Goal: Transaction & Acquisition: Purchase product/service

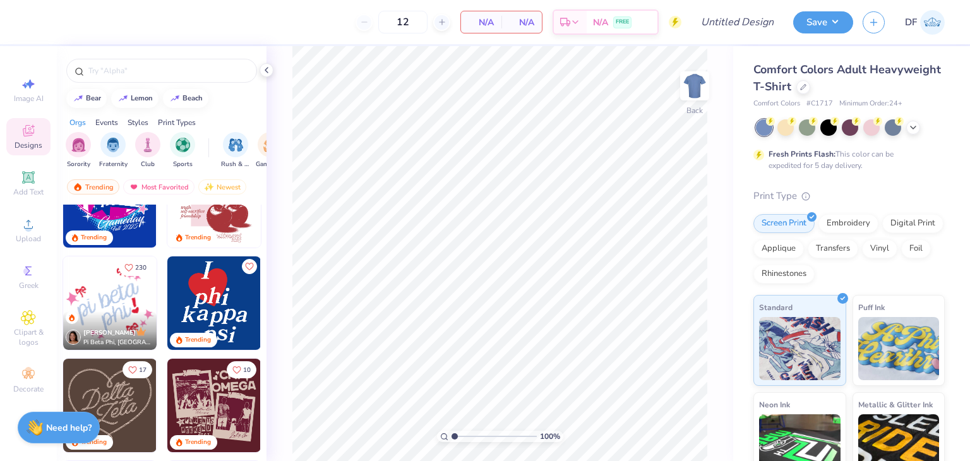
scroll to position [861, 0]
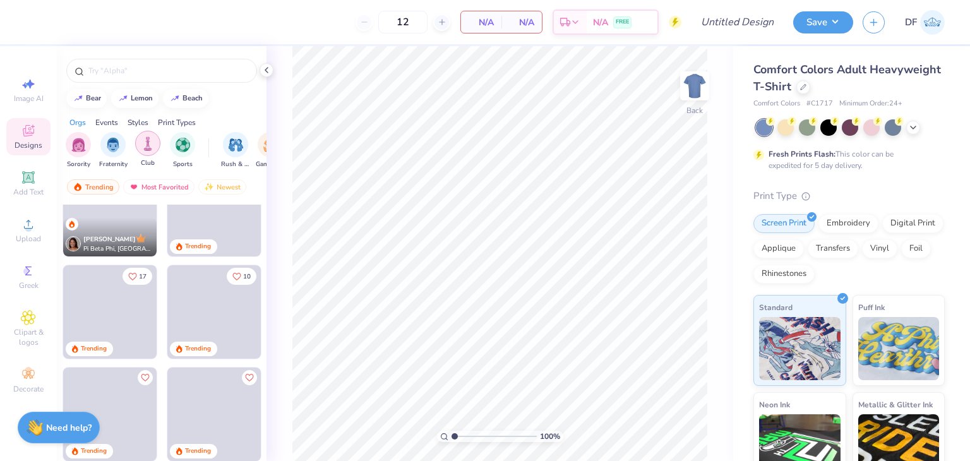
click at [147, 132] on div "filter for Club" at bounding box center [147, 143] width 25 height 25
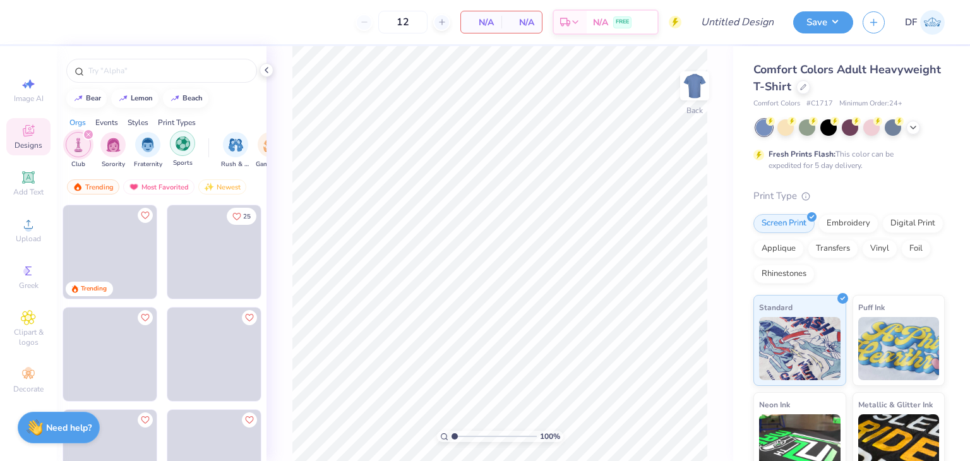
click at [184, 153] on div "filter for Sports" at bounding box center [182, 143] width 25 height 25
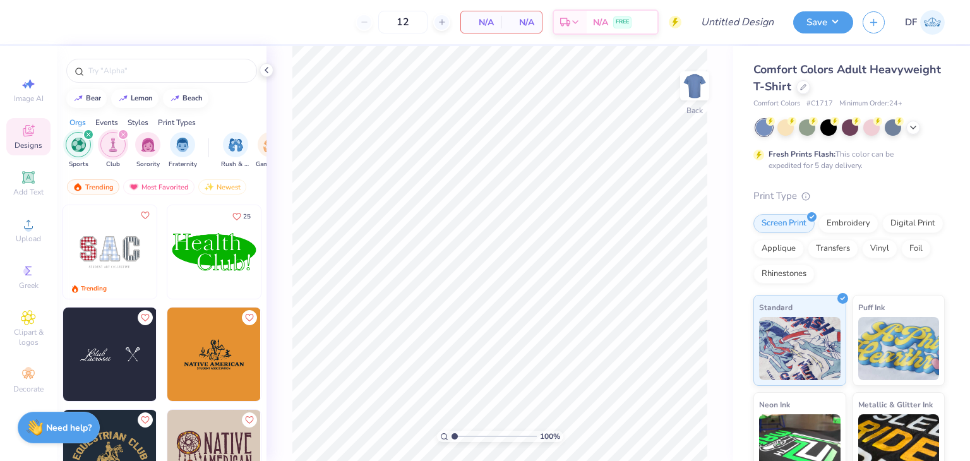
click at [215, 253] on img at bounding box center [213, 251] width 93 height 93
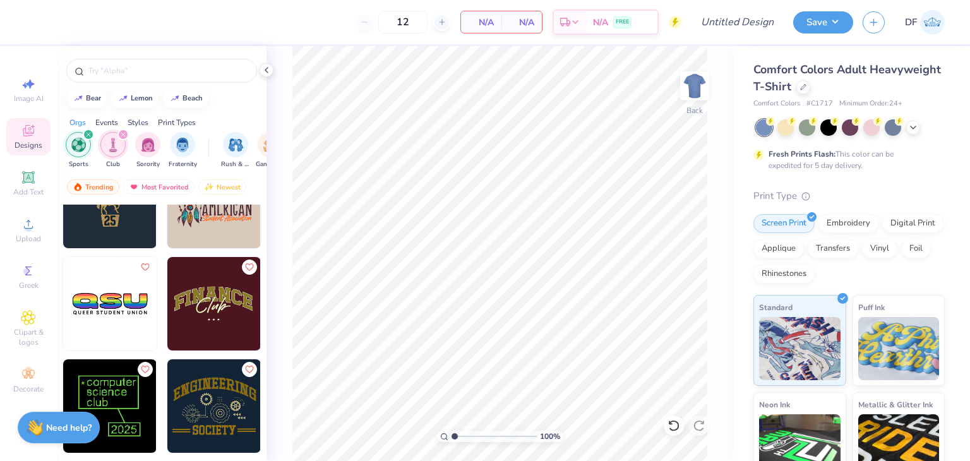
scroll to position [253, 0]
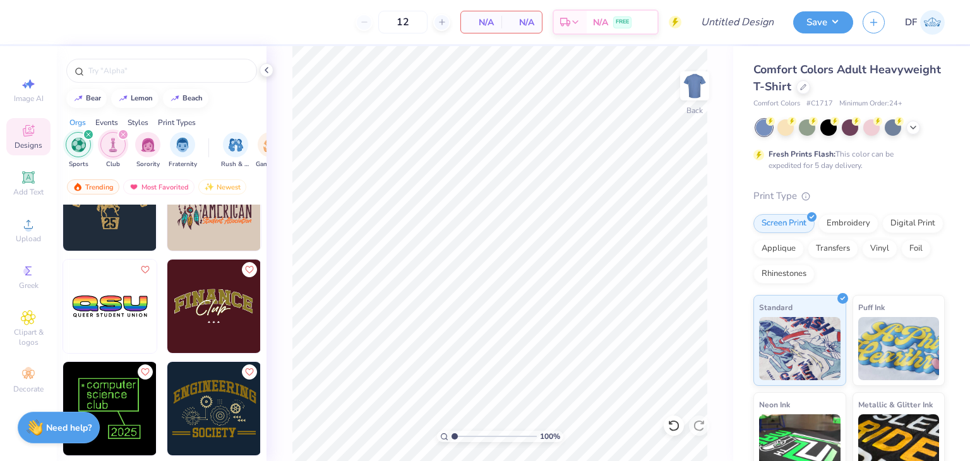
click at [200, 308] on img at bounding box center [213, 306] width 93 height 93
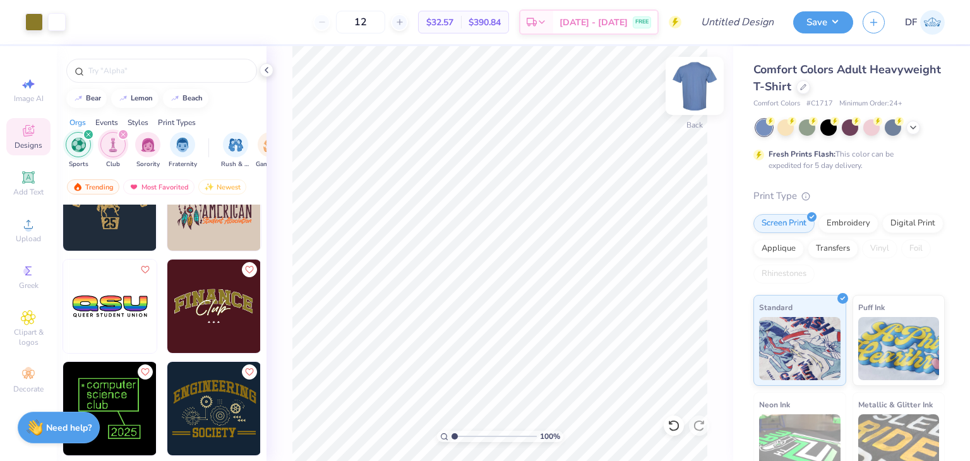
click at [691, 93] on img at bounding box center [694, 86] width 51 height 51
click at [832, 129] on div at bounding box center [828, 126] width 16 height 16
click at [704, 92] on img at bounding box center [694, 85] width 25 height 25
click at [823, 129] on div at bounding box center [828, 126] width 16 height 16
click at [856, 128] on div at bounding box center [850, 126] width 16 height 16
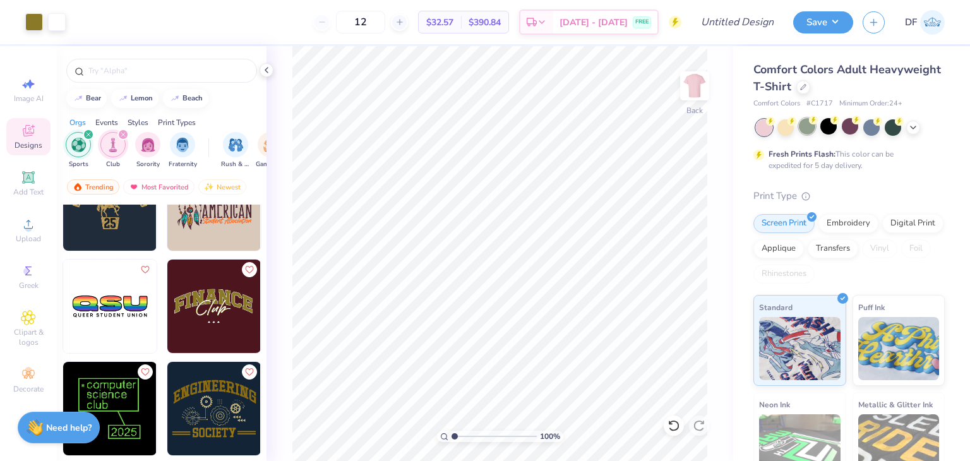
click at [775, 122] on circle at bounding box center [770, 121] width 9 height 9
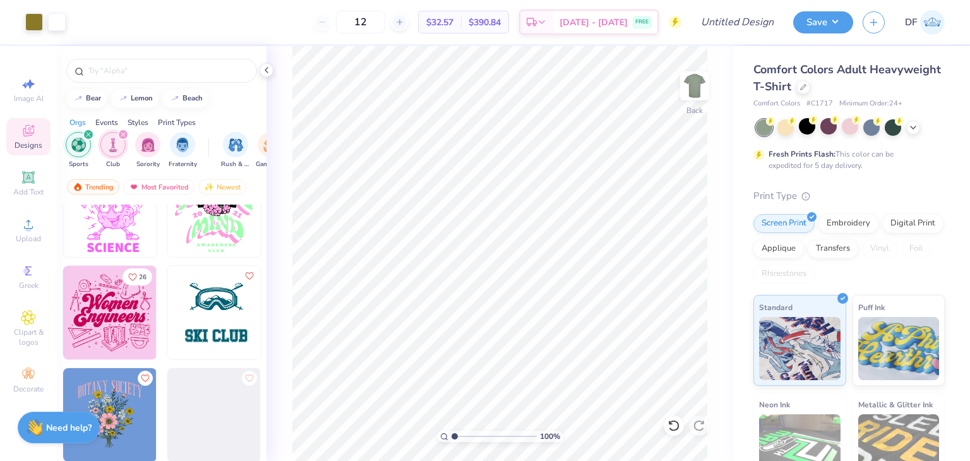
scroll to position [926, 0]
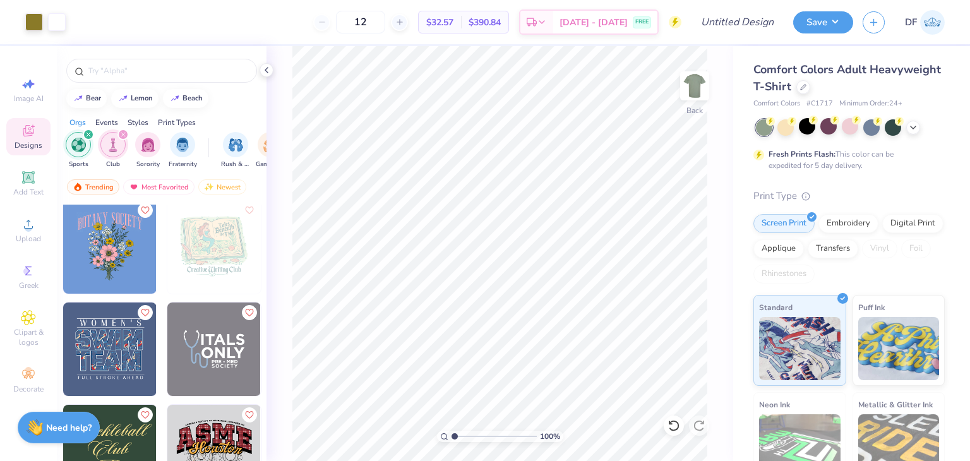
click at [124, 132] on icon "filter for Club" at bounding box center [123, 134] width 5 height 5
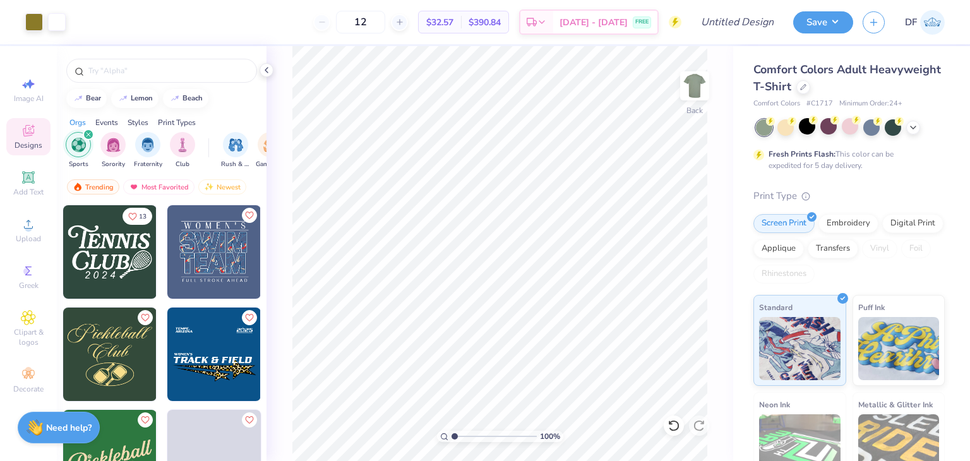
click at [86, 138] on div "filter for Sports" at bounding box center [88, 134] width 11 height 11
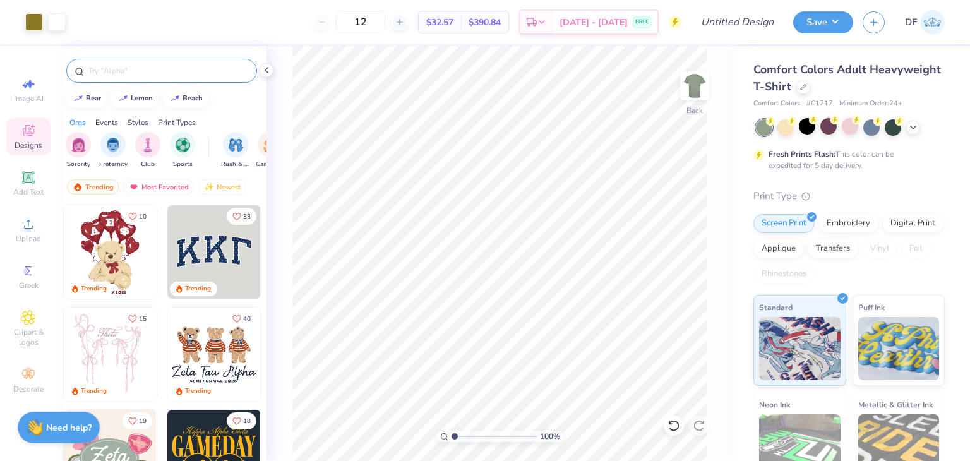
click at [152, 71] on input "text" at bounding box center [168, 70] width 162 height 13
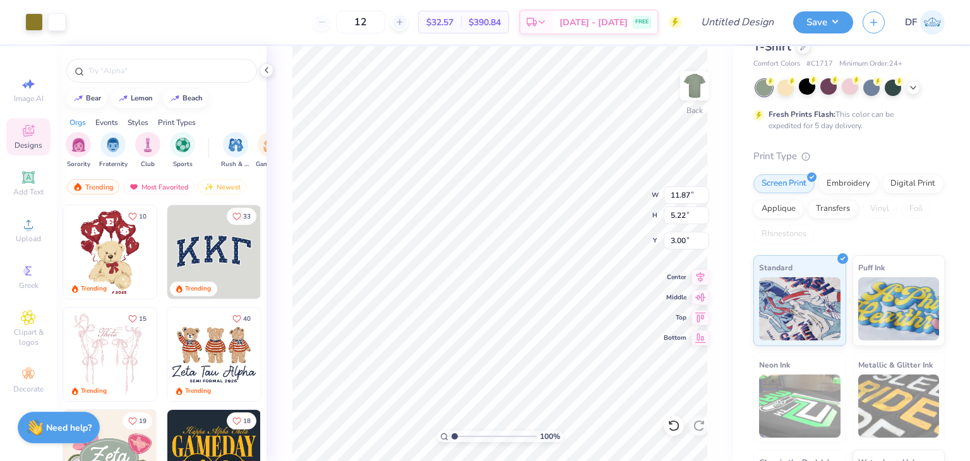
scroll to position [0, 0]
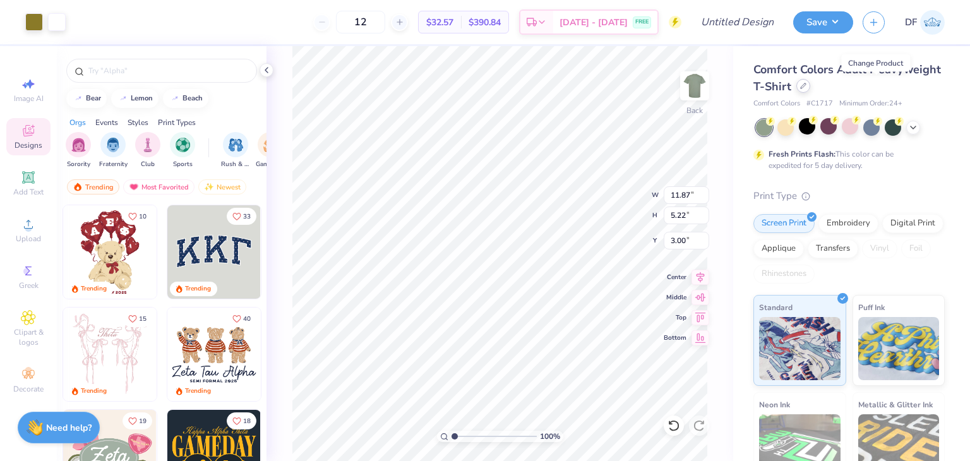
click at [810, 85] on div at bounding box center [803, 86] width 14 height 14
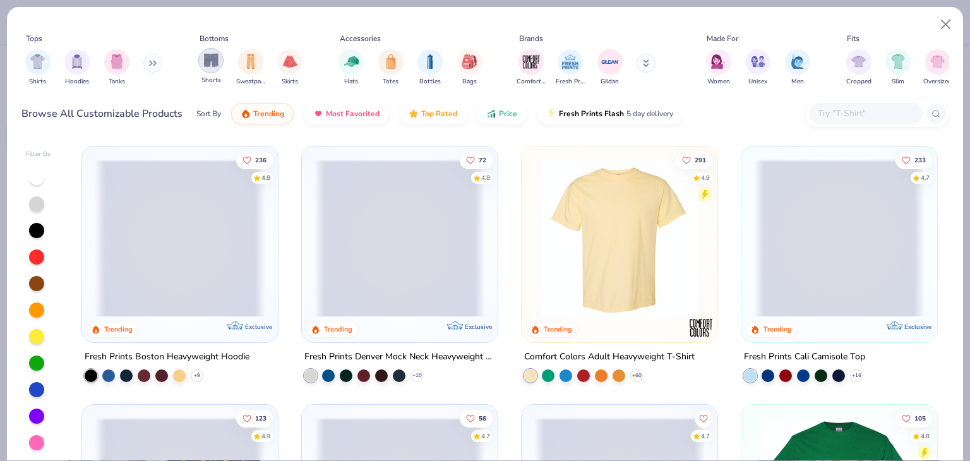
click at [204, 61] on img "filter for Shorts" at bounding box center [211, 60] width 15 height 15
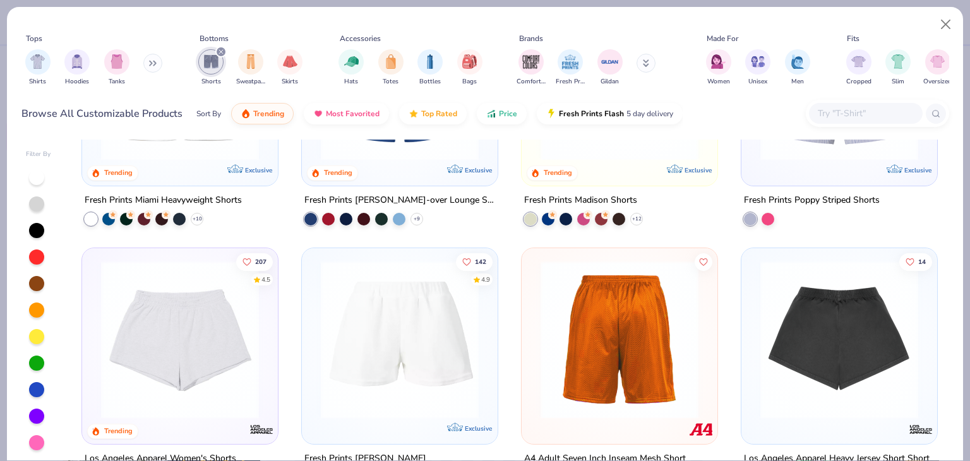
scroll to position [253, 0]
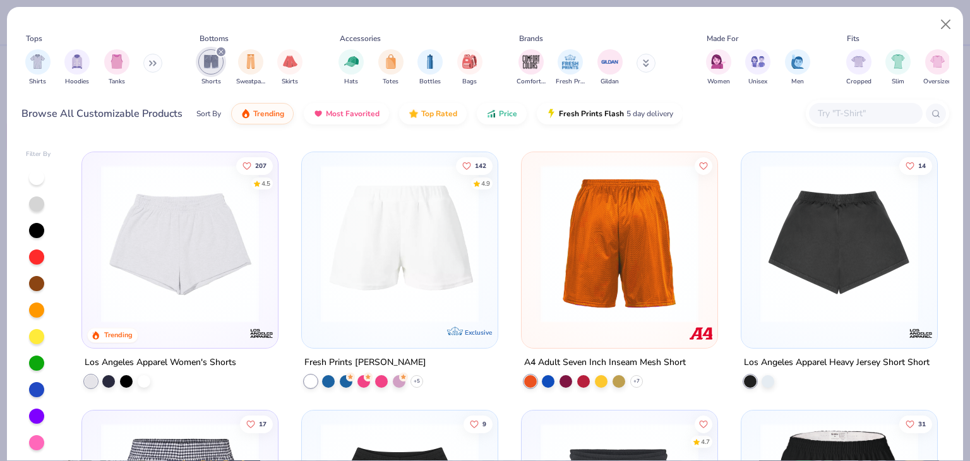
click at [225, 219] on img at bounding box center [180, 244] width 171 height 158
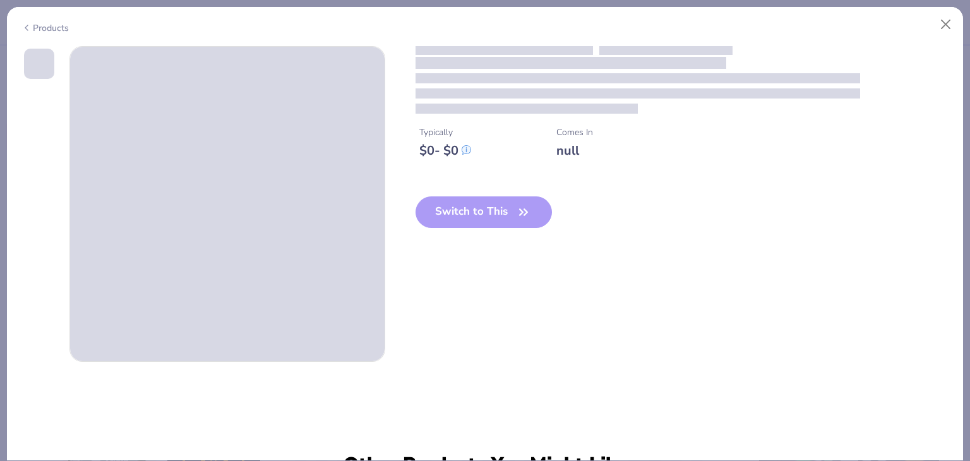
click at [521, 219] on div "Switch to This" at bounding box center [484, 222] width 137 height 52
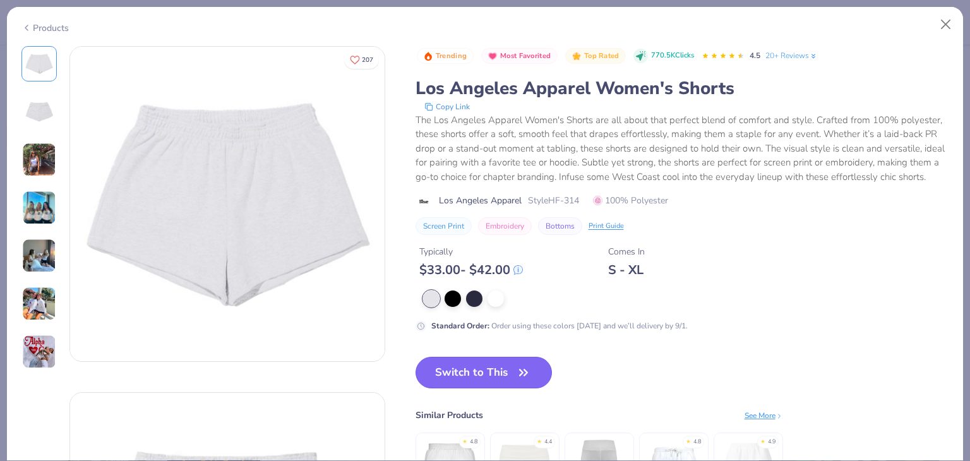
drag, startPoint x: 490, startPoint y: 378, endPoint x: 503, endPoint y: 382, distance: 13.2
click at [489, 377] on button "Switch to This" at bounding box center [484, 373] width 137 height 32
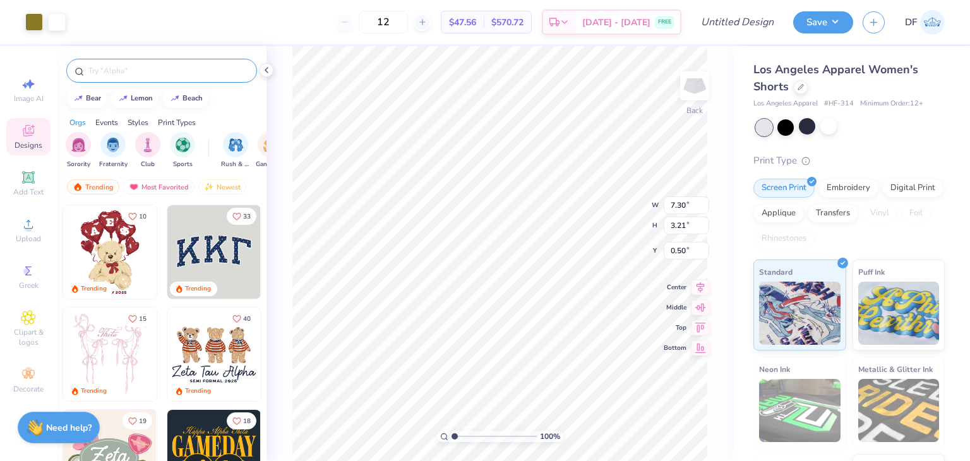
click at [168, 80] on div "Art colors 12 $47.56 Per Item $570.72 Total Est. Delivery [DATE] - [DATE] FREE …" at bounding box center [485, 230] width 970 height 461
click at [172, 69] on input "text" at bounding box center [168, 70] width 162 height 13
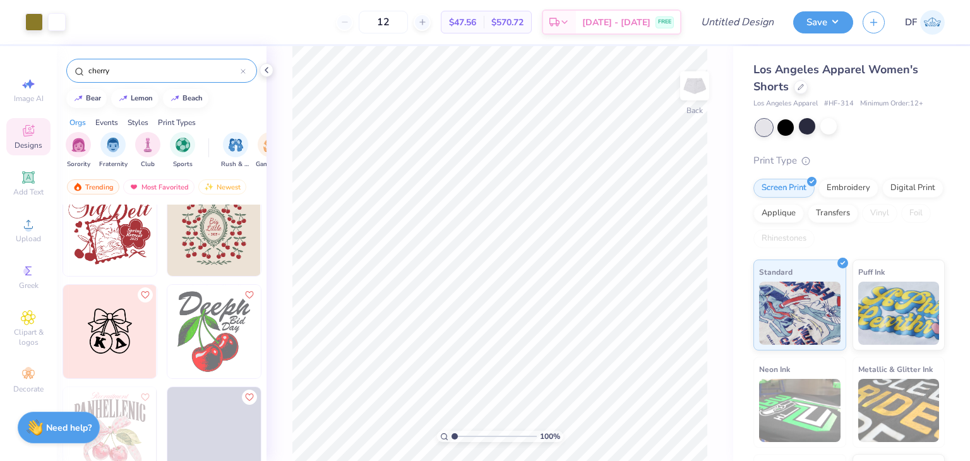
scroll to position [253, 0]
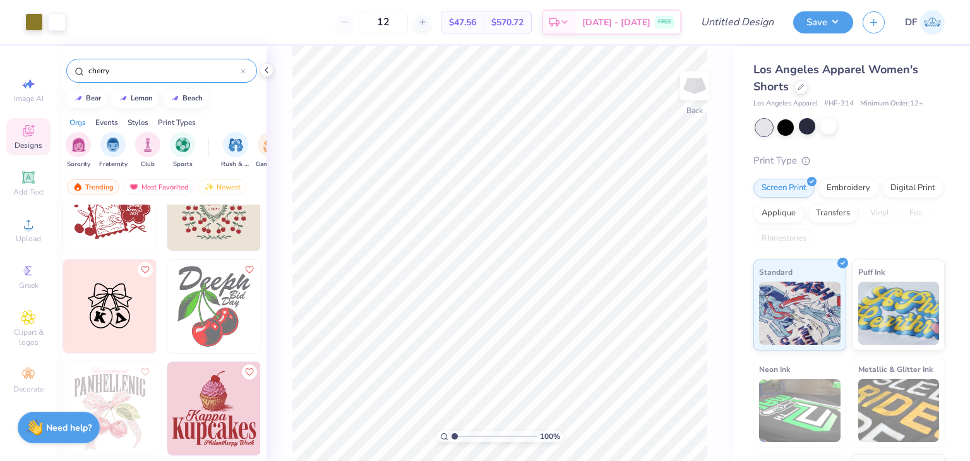
type input "cherry"
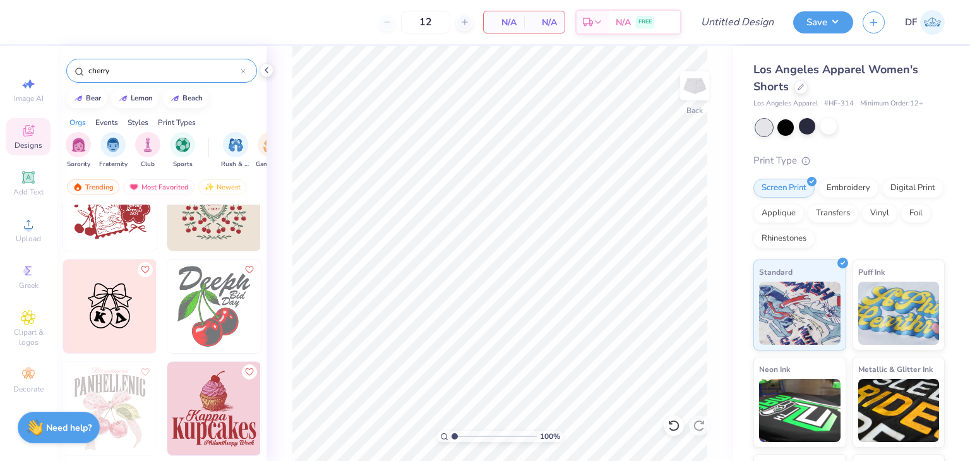
click at [210, 295] on img at bounding box center [213, 306] width 93 height 93
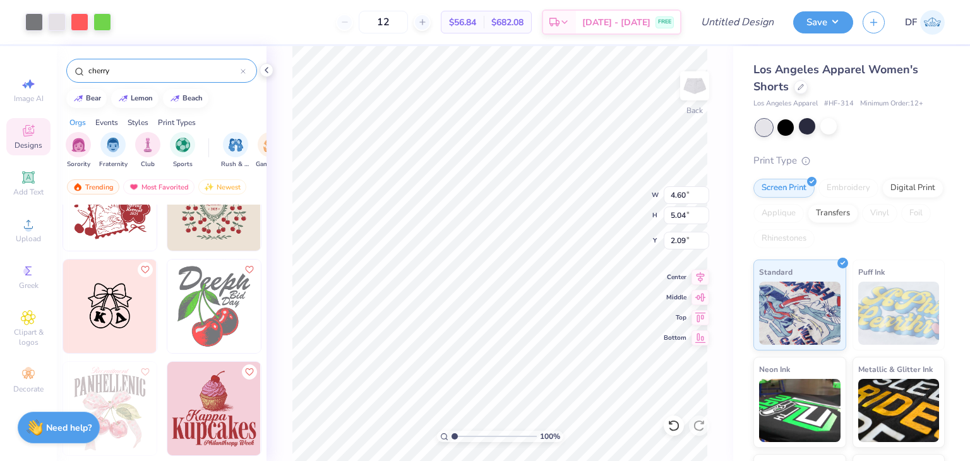
type input "2.09"
click at [88, 23] on div at bounding box center [80, 21] width 18 height 18
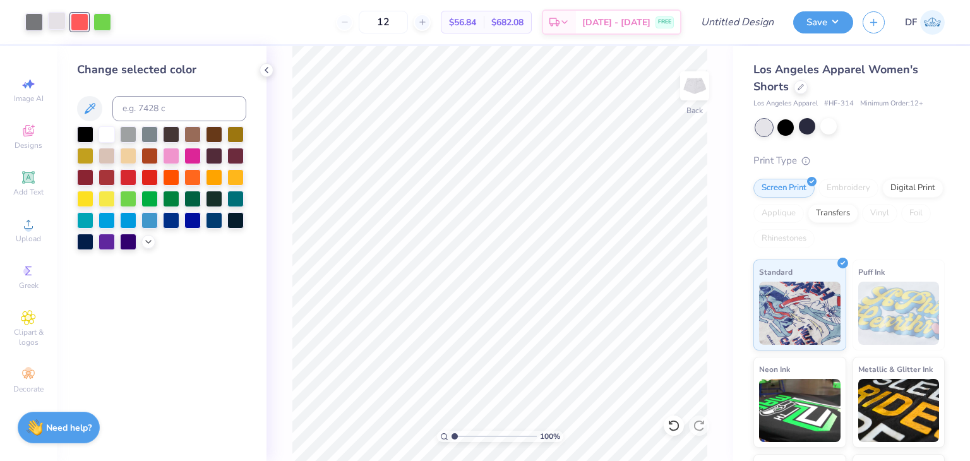
click at [51, 25] on div at bounding box center [57, 21] width 18 height 18
click at [175, 160] on div at bounding box center [171, 155] width 16 height 16
click at [175, 159] on div at bounding box center [171, 155] width 16 height 16
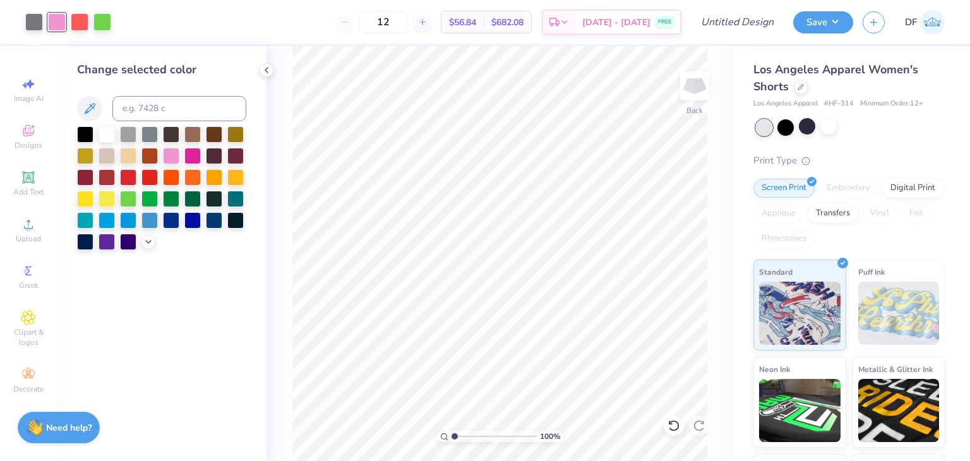
drag, startPoint x: 73, startPoint y: 284, endPoint x: 73, endPoint y: 277, distance: 7.0
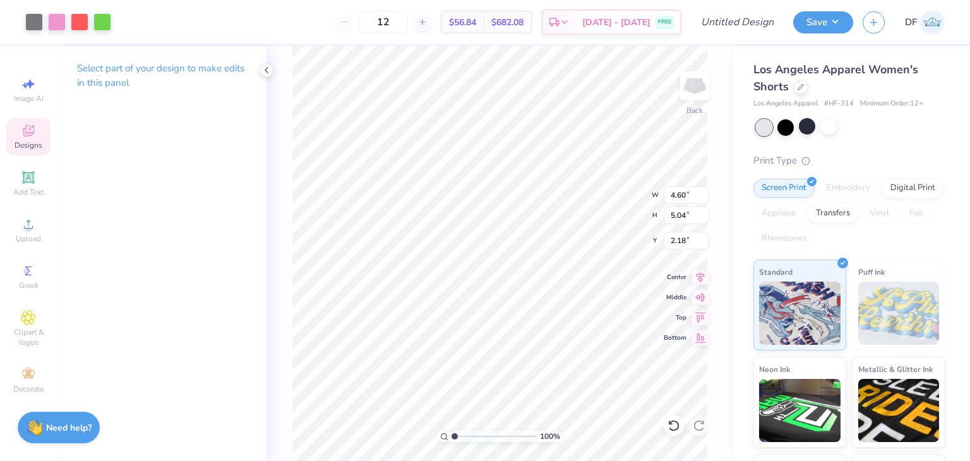
type input "2.18"
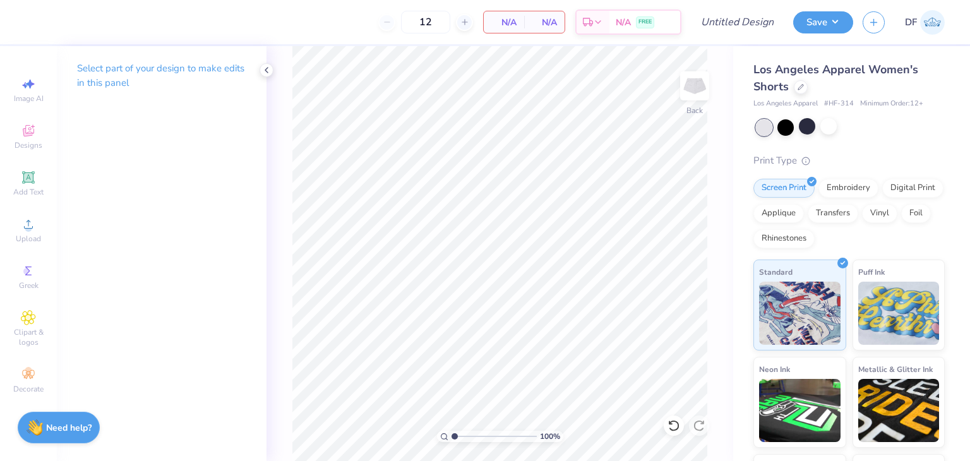
click at [274, 75] on div "100 % Back" at bounding box center [500, 253] width 467 height 415
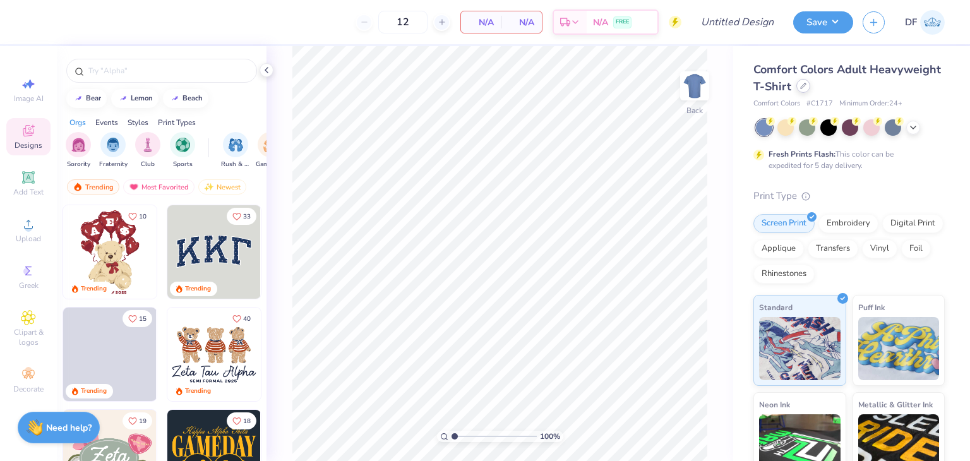
click at [810, 89] on div at bounding box center [803, 86] width 14 height 14
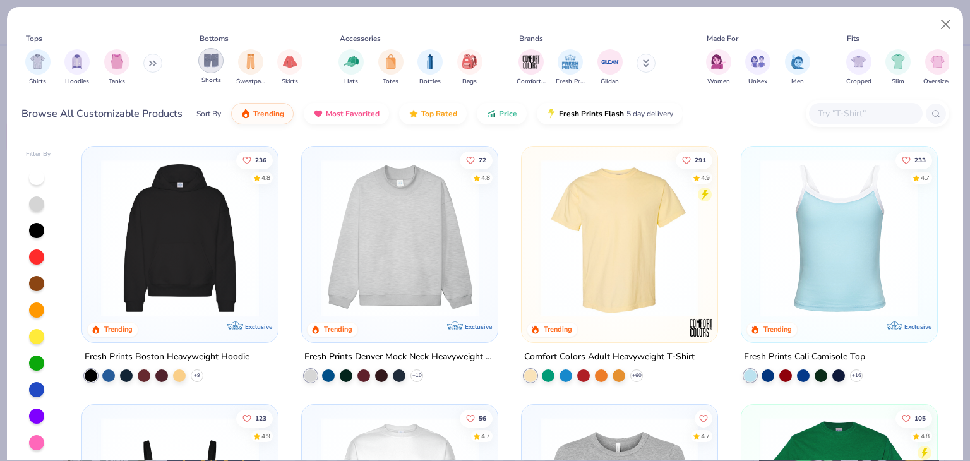
click at [213, 59] on img "filter for Shorts" at bounding box center [211, 60] width 15 height 15
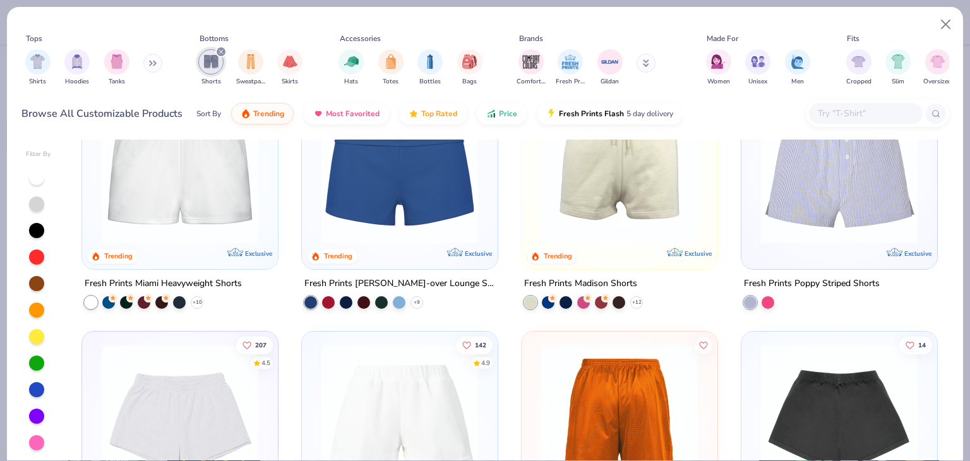
scroll to position [253, 0]
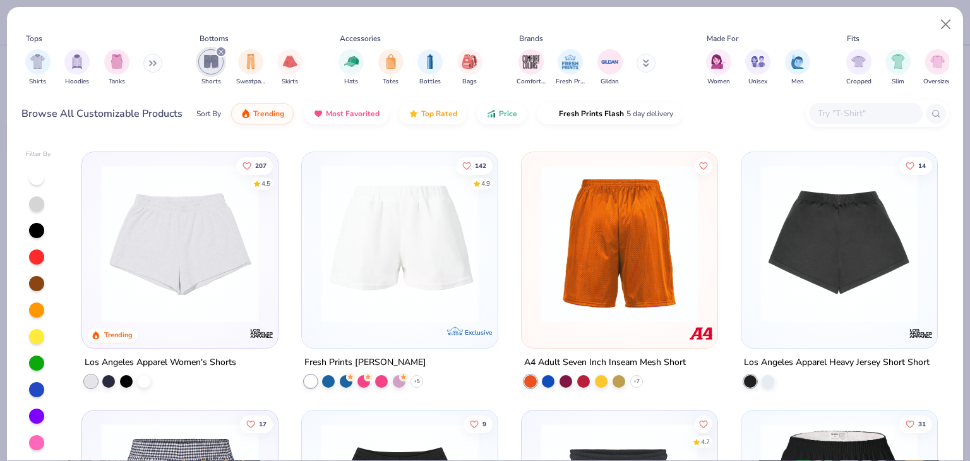
click at [234, 225] on img at bounding box center [180, 244] width 171 height 158
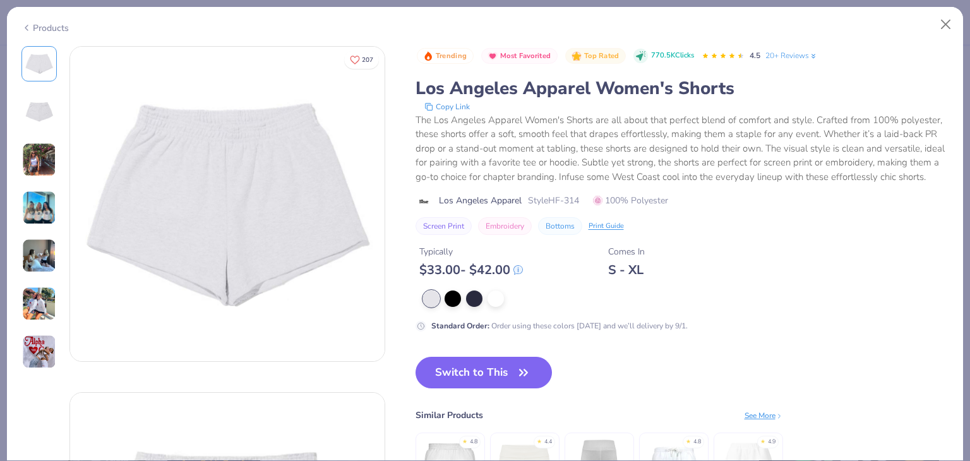
click at [447, 104] on button "Copy Link" at bounding box center [447, 106] width 53 height 13
click at [458, 104] on button "Copy Link" at bounding box center [447, 106] width 53 height 13
click at [952, 17] on button "Close" at bounding box center [946, 25] width 24 height 24
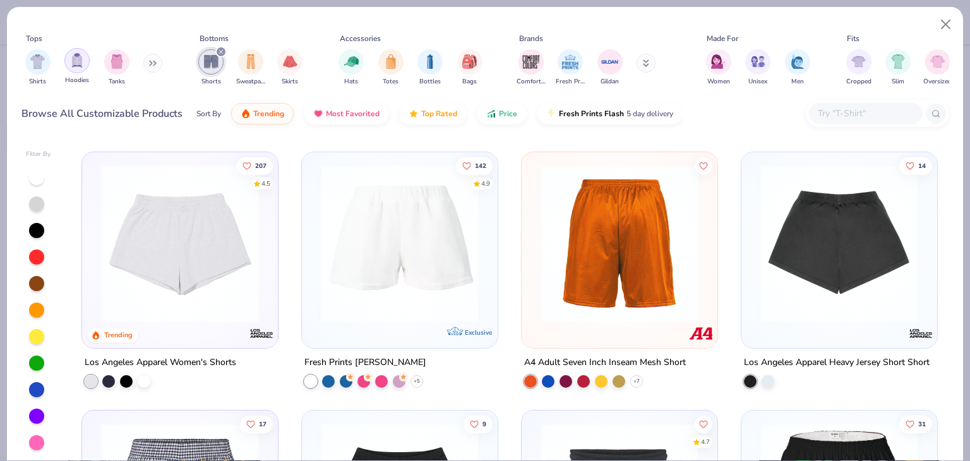
click at [73, 61] on img "filter for Hoodies" at bounding box center [77, 60] width 14 height 15
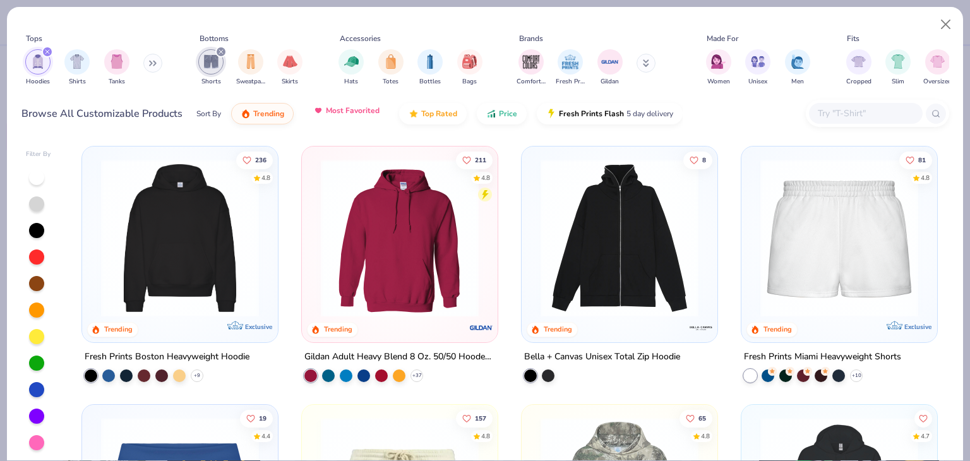
click at [356, 117] on button "Most Favorited" at bounding box center [346, 110] width 85 height 21
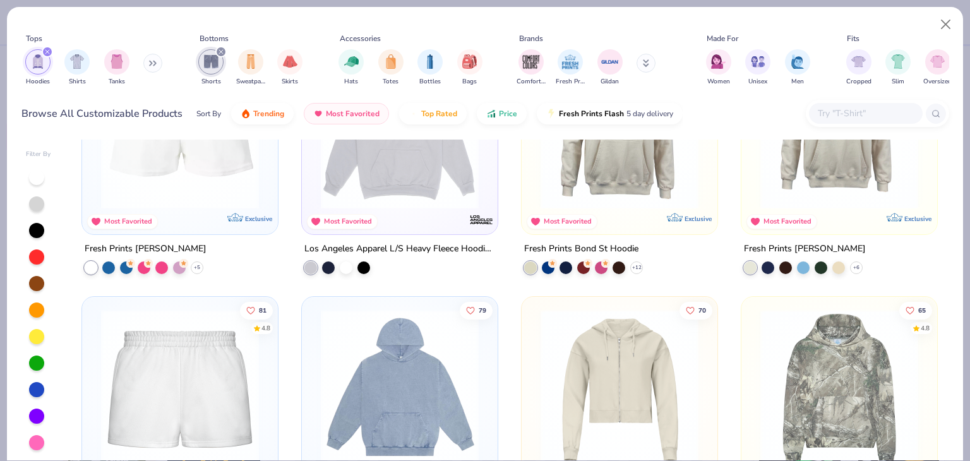
scroll to position [505, 0]
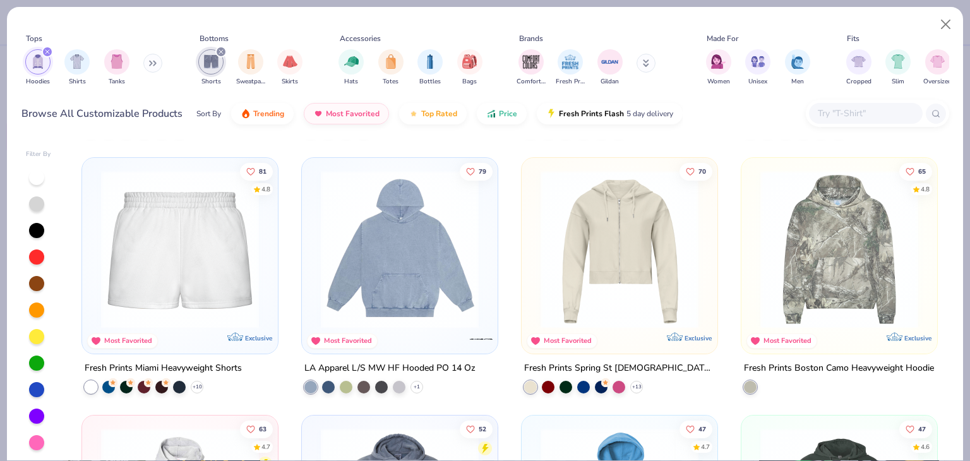
click at [443, 243] on img at bounding box center [400, 249] width 171 height 158
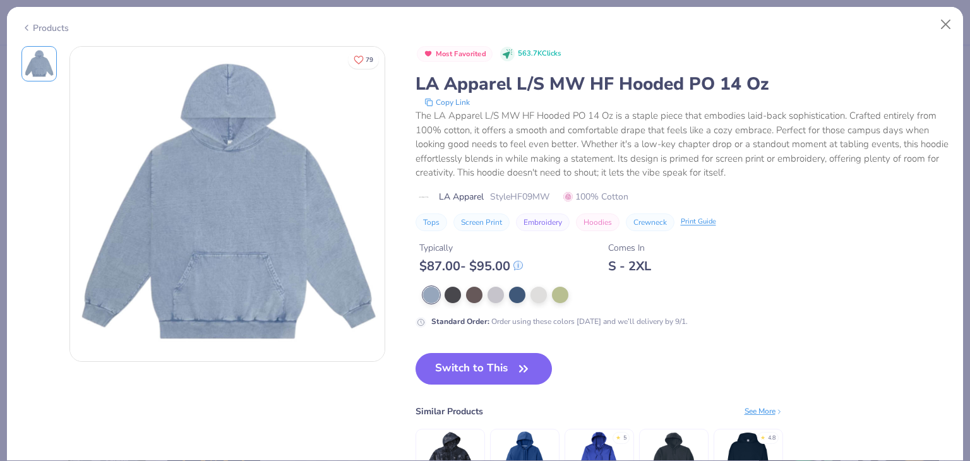
click at [455, 104] on button "Copy Link" at bounding box center [447, 102] width 53 height 13
click at [950, 23] on button "Close" at bounding box center [946, 25] width 24 height 24
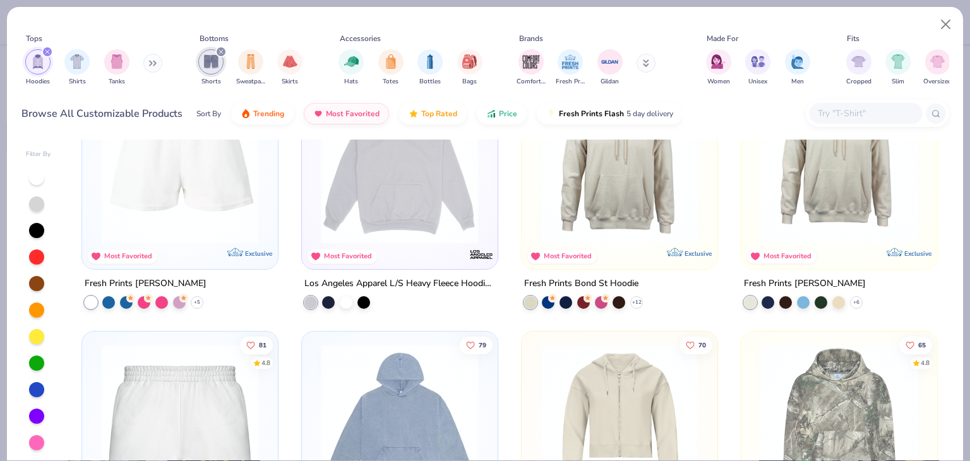
scroll to position [337, 0]
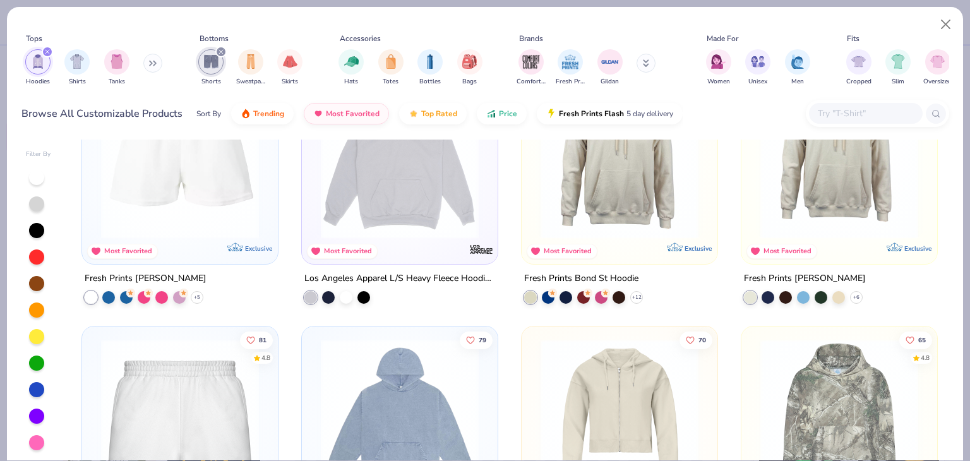
click at [818, 187] on img at bounding box center [839, 160] width 171 height 158
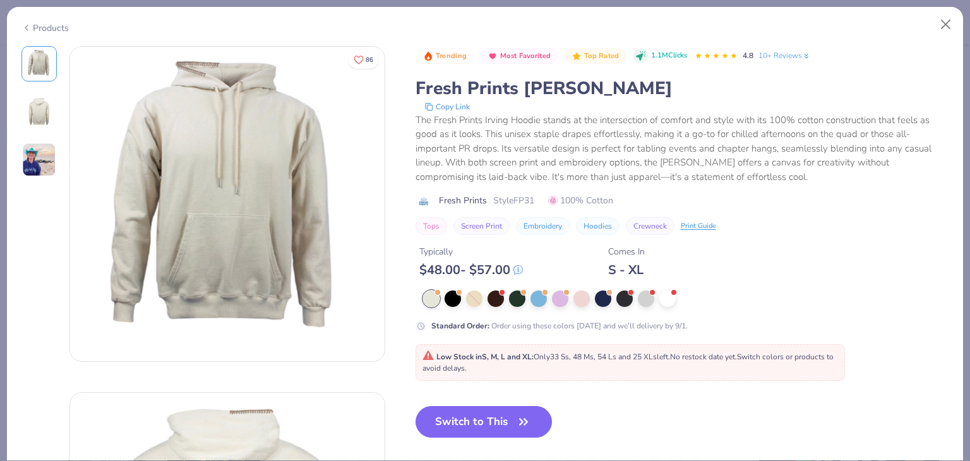
click at [464, 104] on button "Copy Link" at bounding box center [447, 106] width 53 height 13
click at [944, 29] on button "Close" at bounding box center [946, 25] width 24 height 24
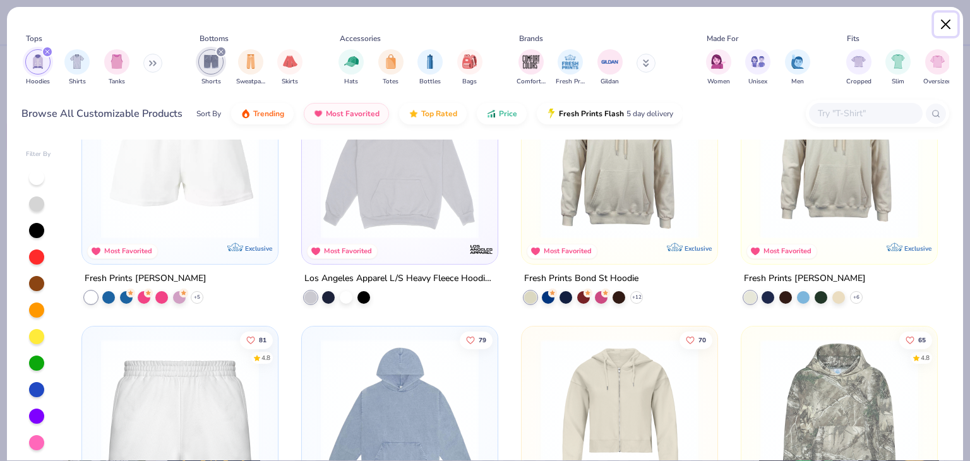
click at [949, 21] on button "Close" at bounding box center [946, 25] width 24 height 24
